Goal: Download file/media

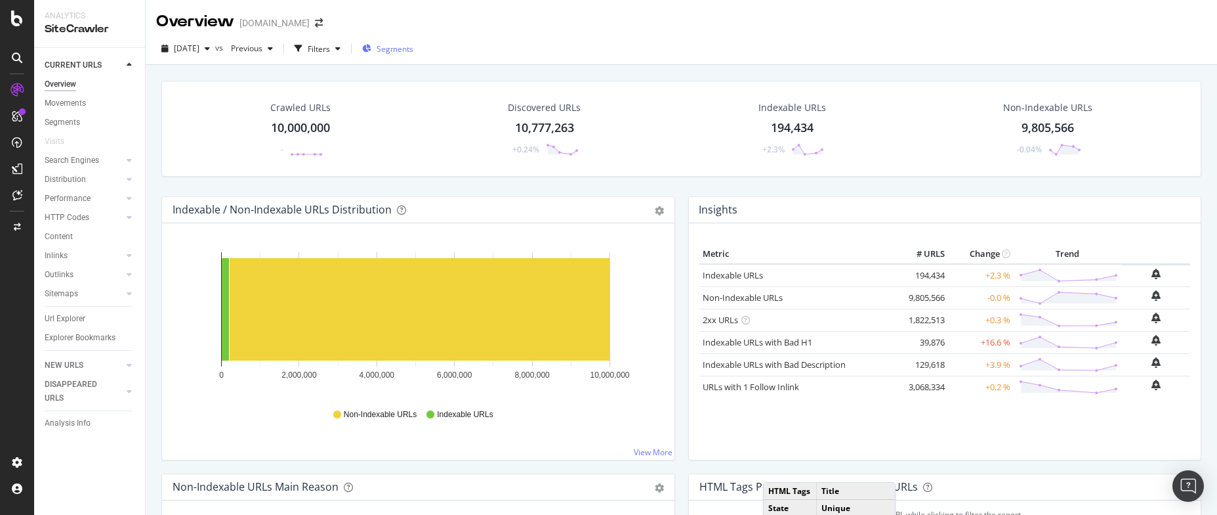
click at [413, 52] on span "Segments" at bounding box center [395, 48] width 37 height 11
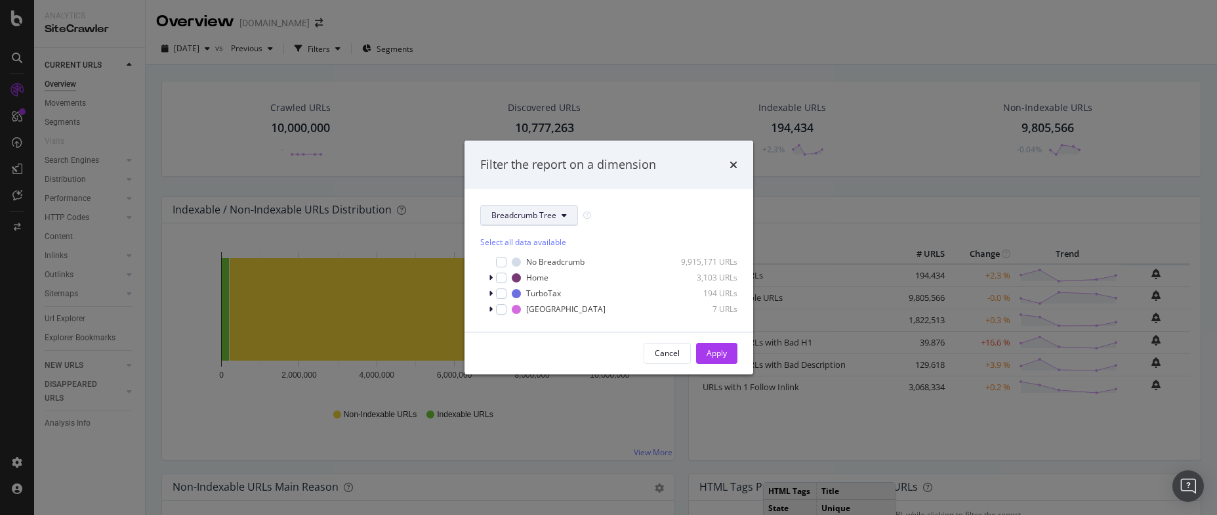
click at [550, 216] on span "Breadcrumb Tree" at bounding box center [524, 214] width 65 height 11
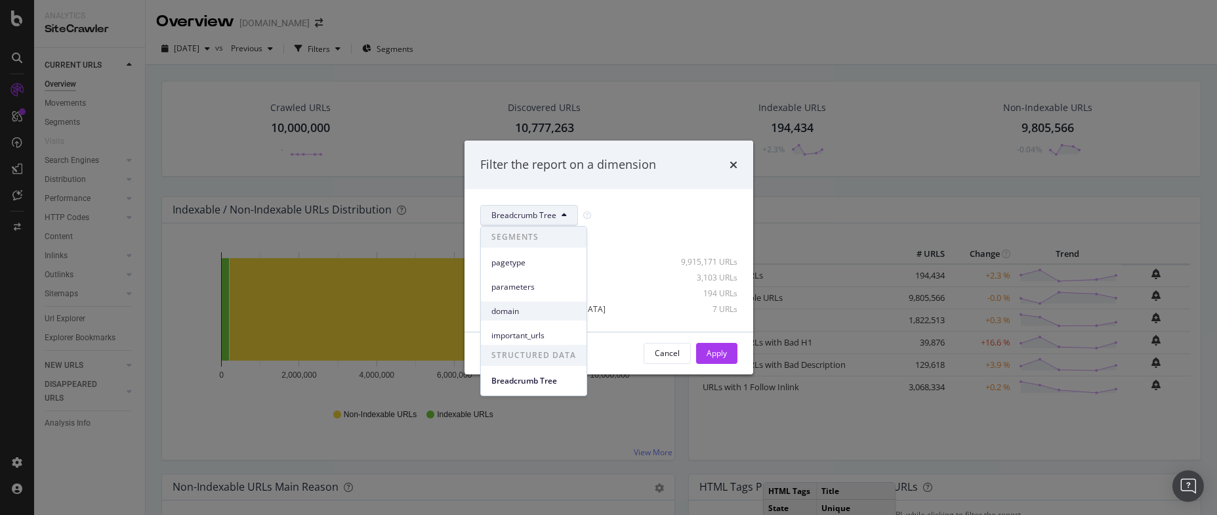
click at [518, 310] on span "domain" at bounding box center [534, 311] width 85 height 12
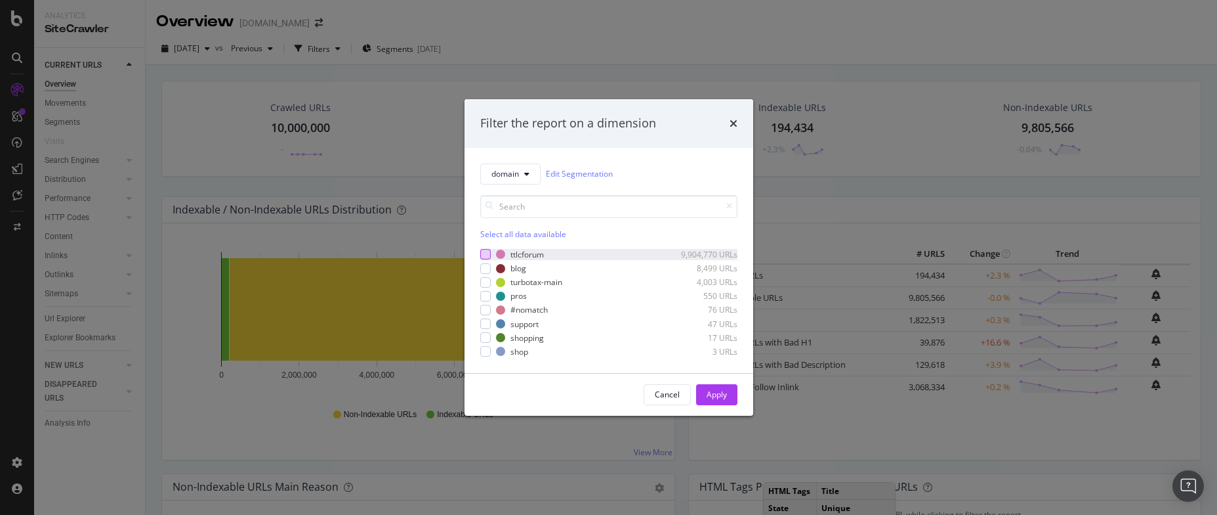
click at [486, 255] on div "modal" at bounding box center [485, 254] width 11 height 11
click at [717, 389] on div "Apply" at bounding box center [717, 394] width 20 height 11
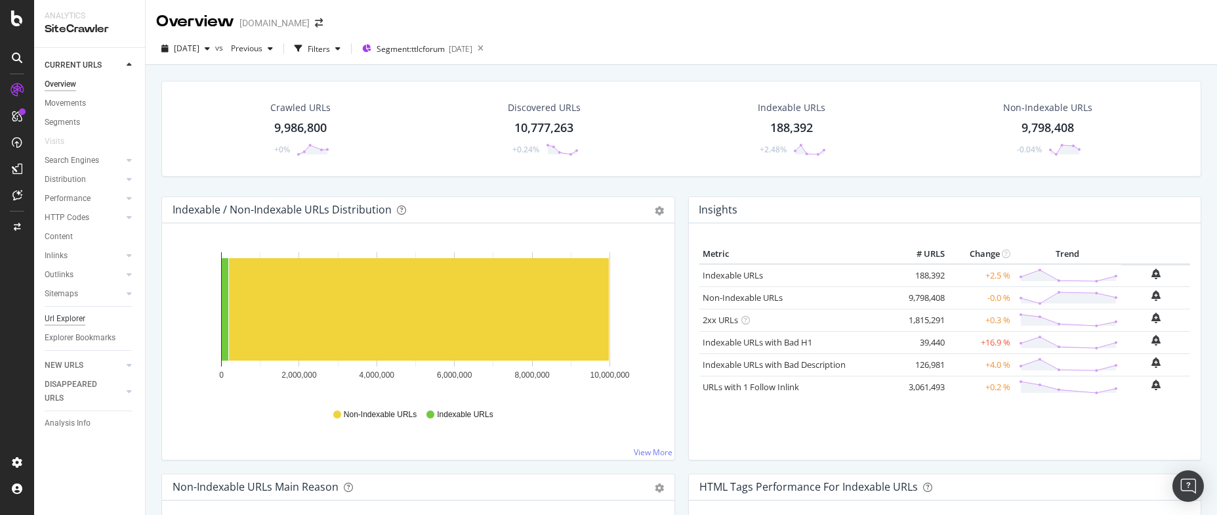
click at [65, 317] on div "Url Explorer" at bounding box center [65, 319] width 41 height 14
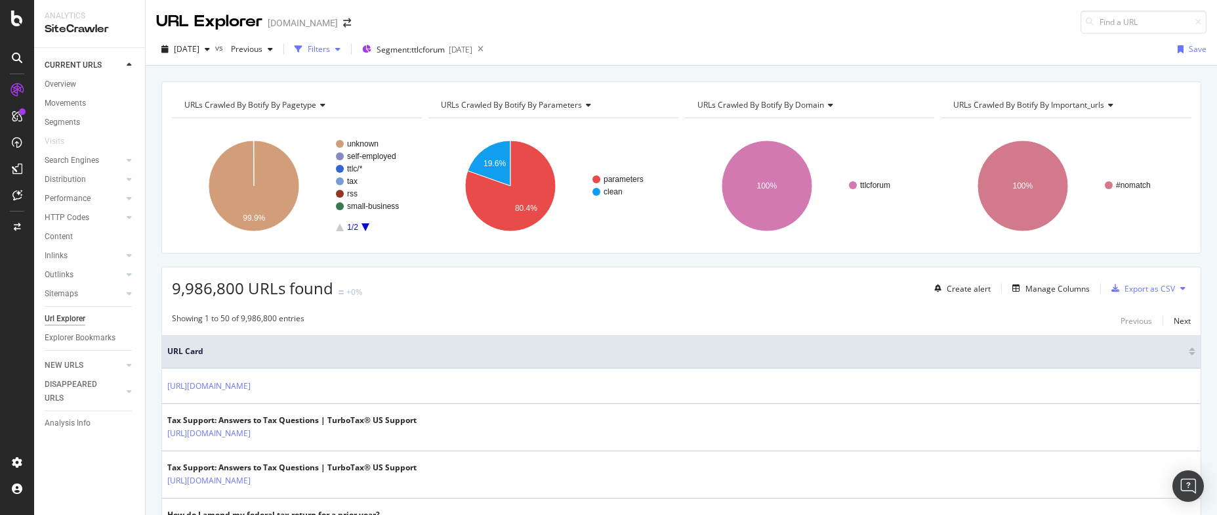
click at [330, 49] on div "Filters" at bounding box center [319, 48] width 22 height 11
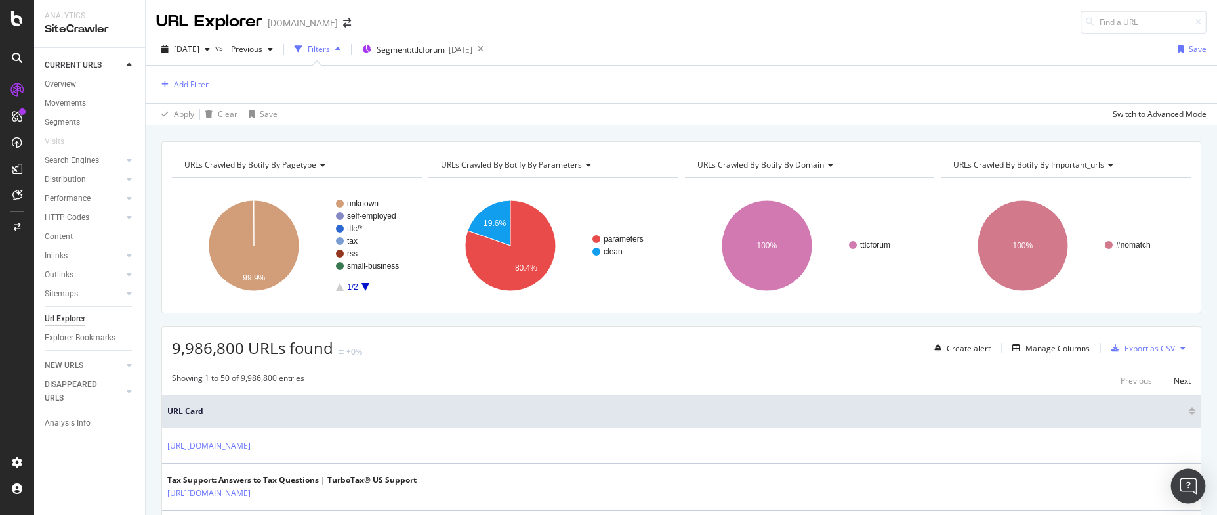
click at [1190, 480] on img "Open Intercom Messenger" at bounding box center [1188, 485] width 17 height 17
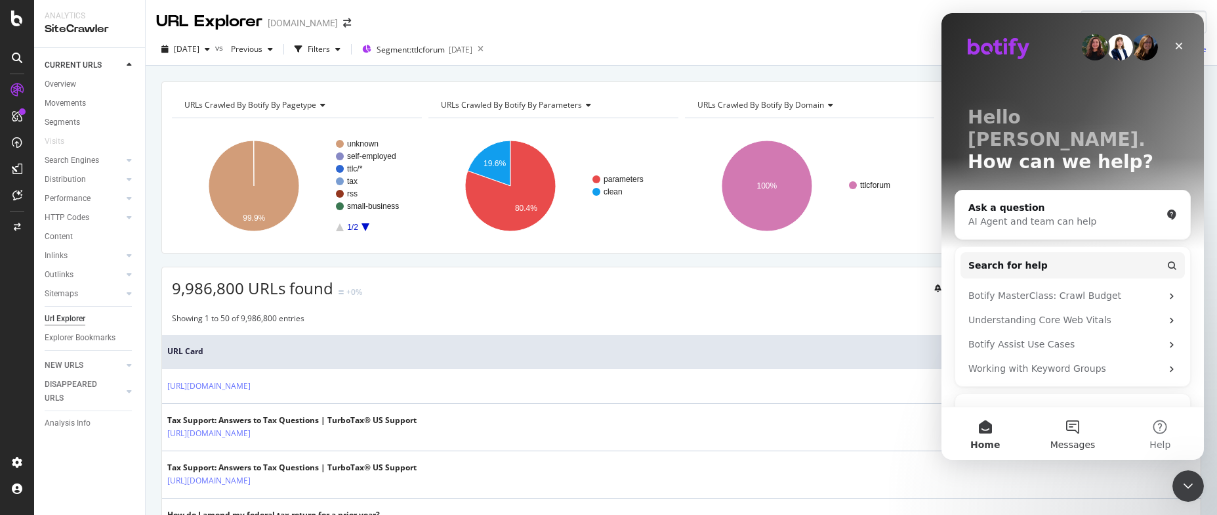
click at [1068, 423] on button "Messages" at bounding box center [1072, 433] width 87 height 53
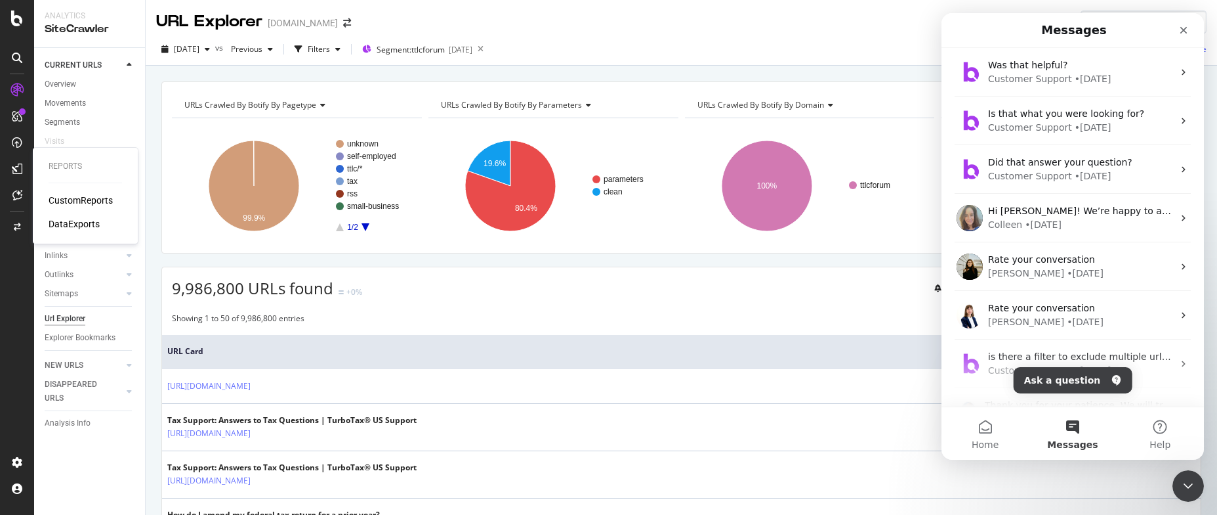
click at [72, 221] on div "DataExports" at bounding box center [74, 223] width 51 height 13
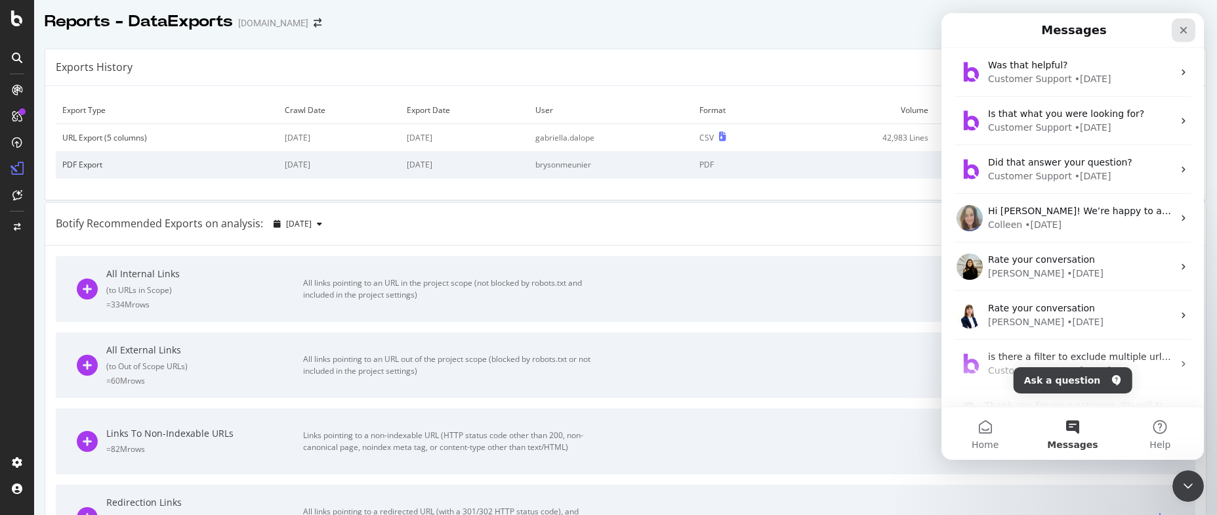
click at [1186, 29] on icon "Close" at bounding box center [1184, 30] width 7 height 7
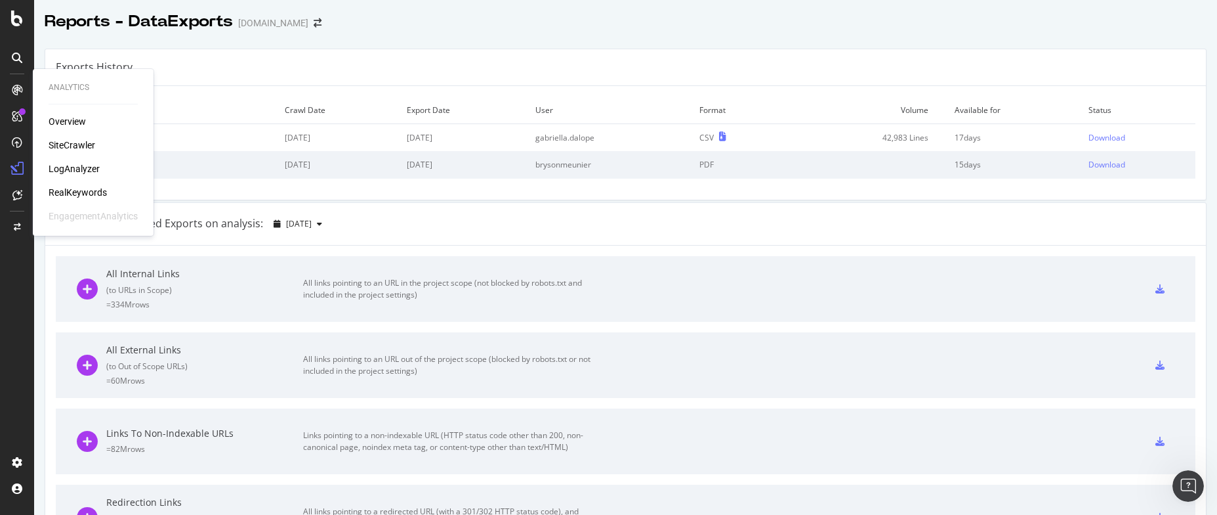
click at [78, 140] on div "SiteCrawler" at bounding box center [72, 144] width 47 height 13
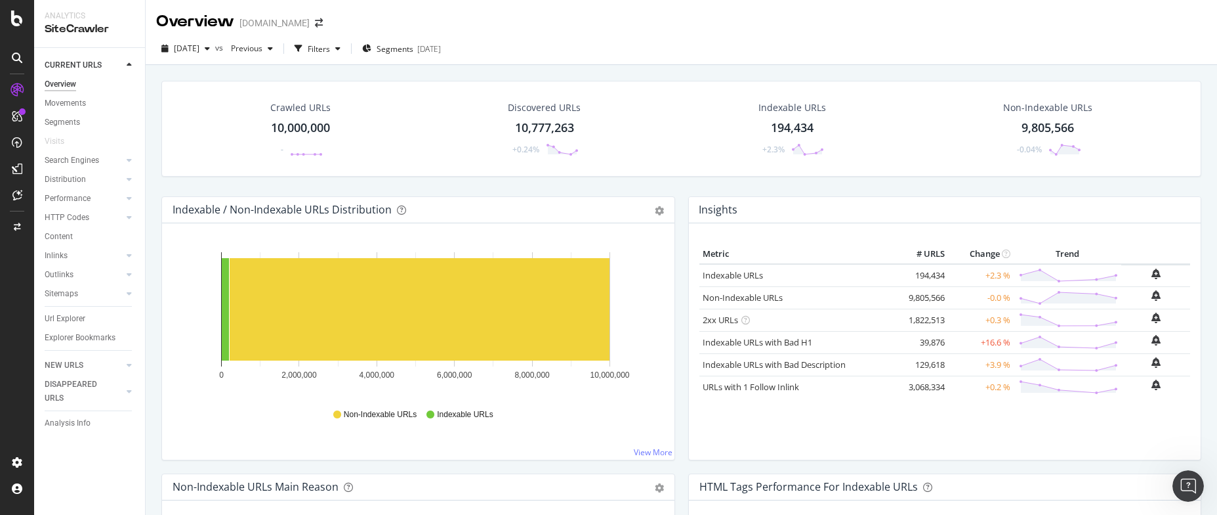
click at [727, 30] on div "Overview [DOMAIN_NAME]" at bounding box center [682, 16] width 1072 height 33
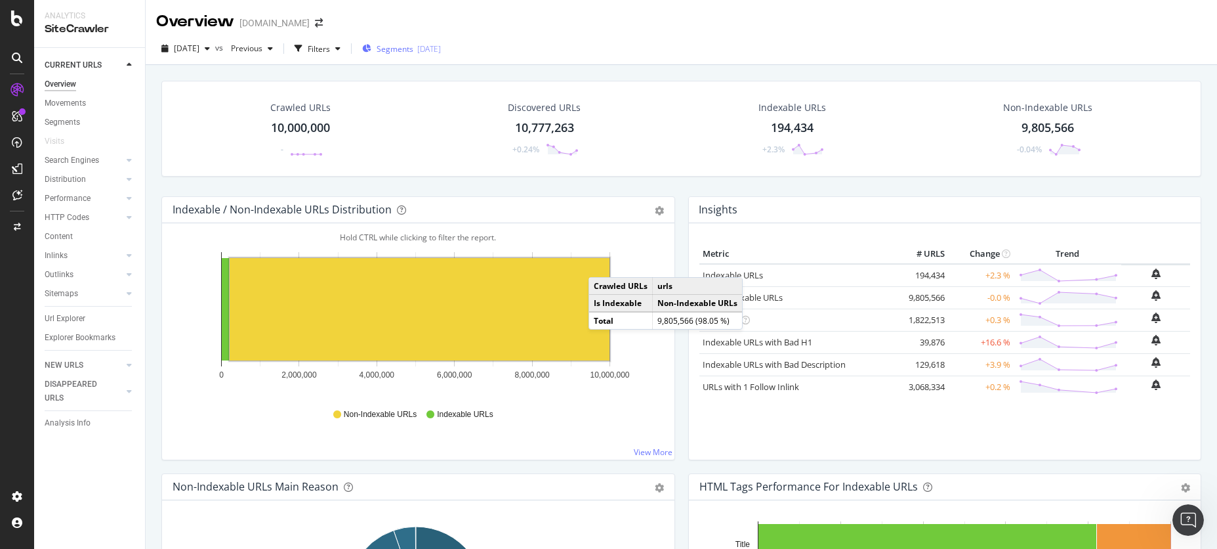
click at [413, 49] on span "Segments" at bounding box center [395, 48] width 37 height 11
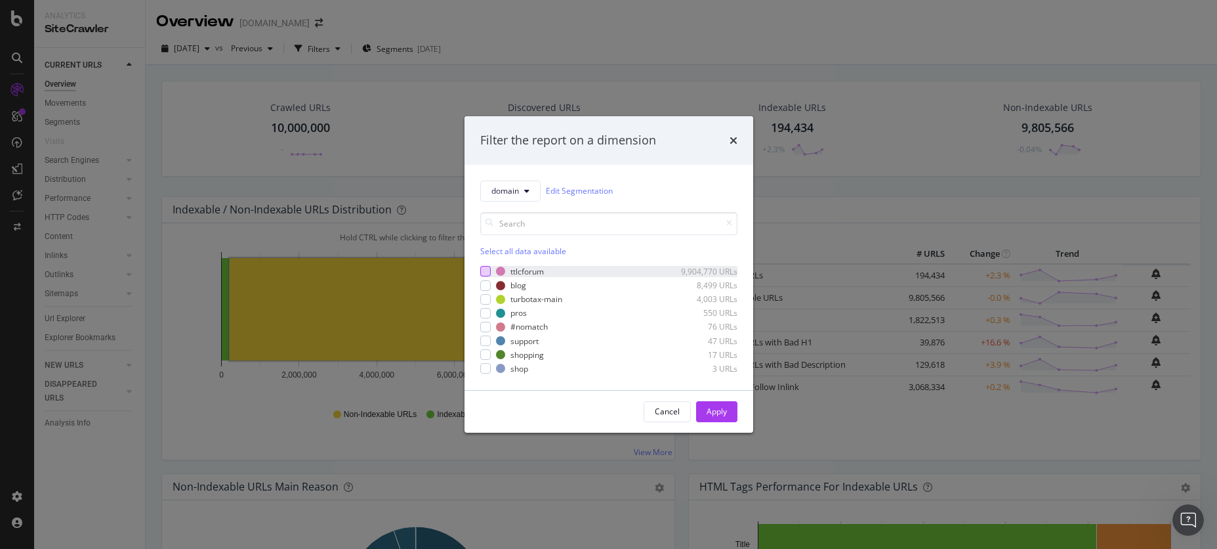
click at [490, 267] on div "modal" at bounding box center [485, 271] width 11 height 11
click at [719, 410] on div "Apply" at bounding box center [717, 411] width 20 height 11
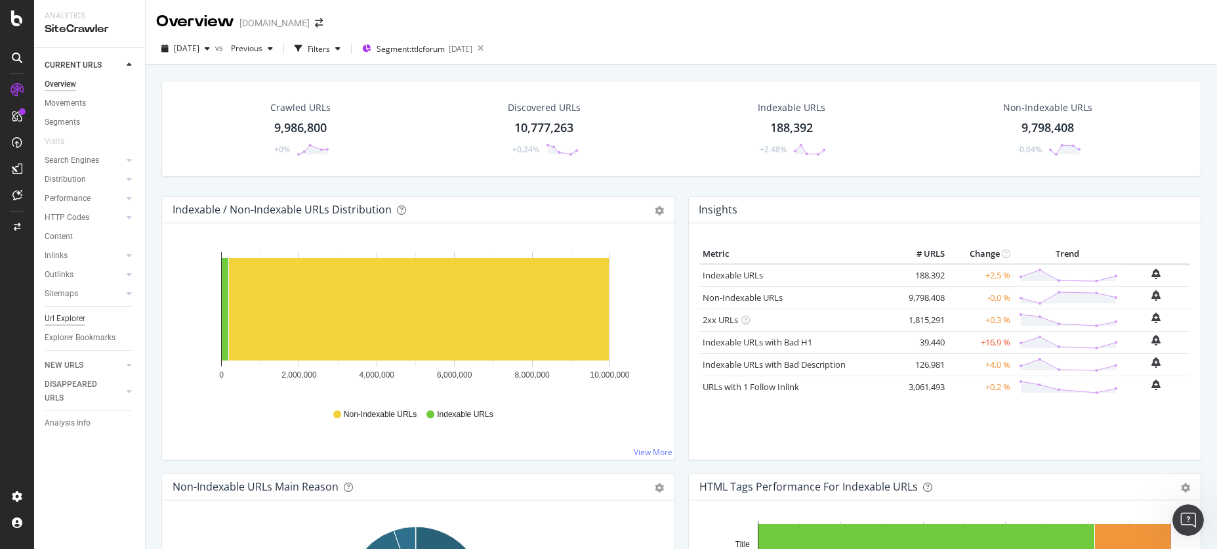
click at [62, 316] on div "Url Explorer" at bounding box center [65, 319] width 41 height 14
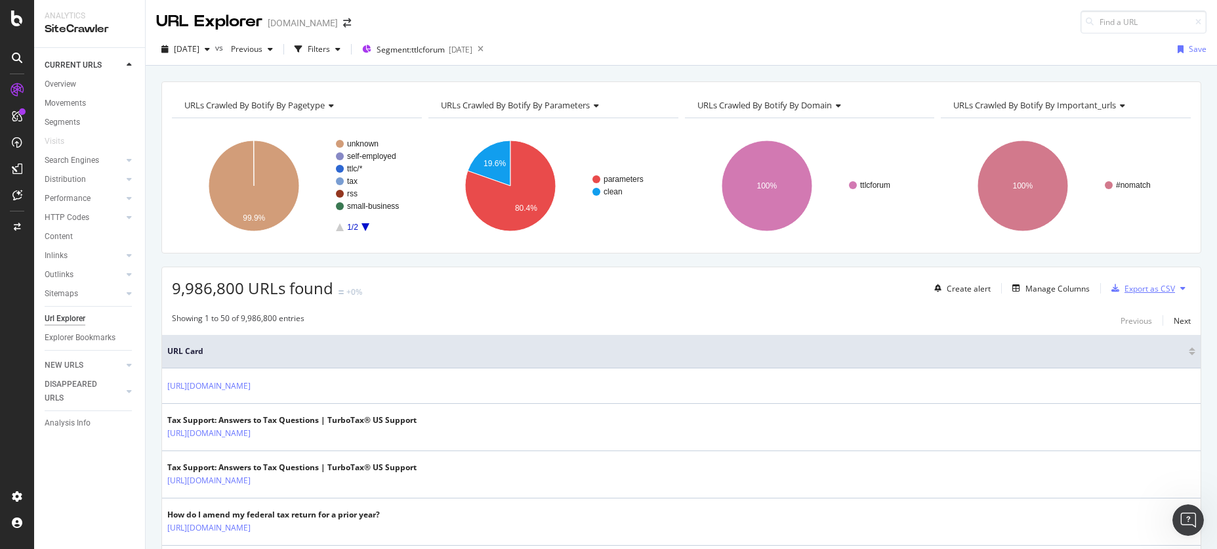
click at [1154, 289] on div "Export as CSV" at bounding box center [1150, 288] width 51 height 11
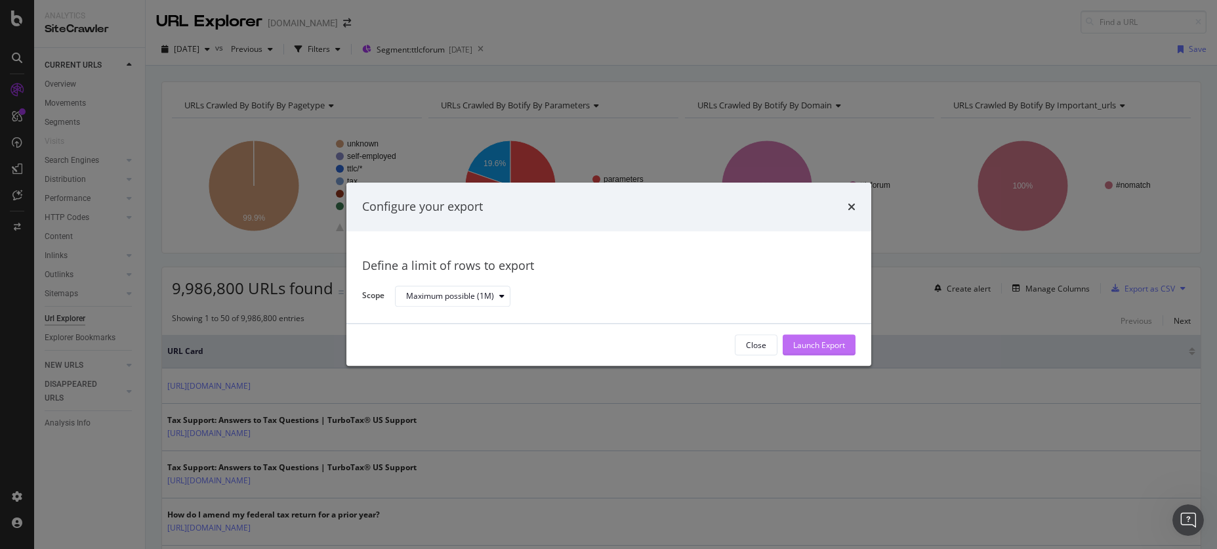
click at [830, 342] on div "Launch Export" at bounding box center [819, 344] width 52 height 11
